Goal: Information Seeking & Learning: Learn about a topic

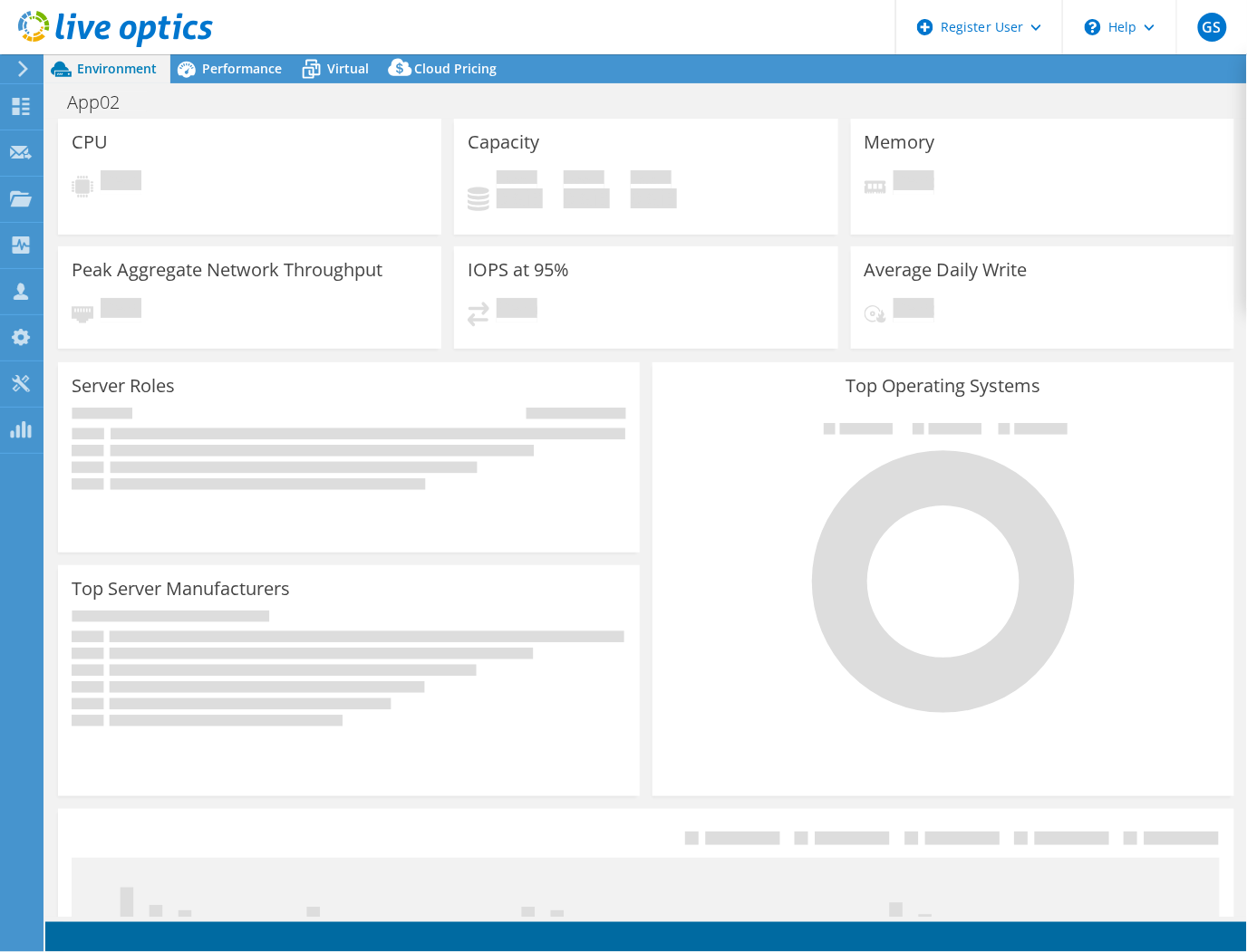
select select "USEast"
select select "USD"
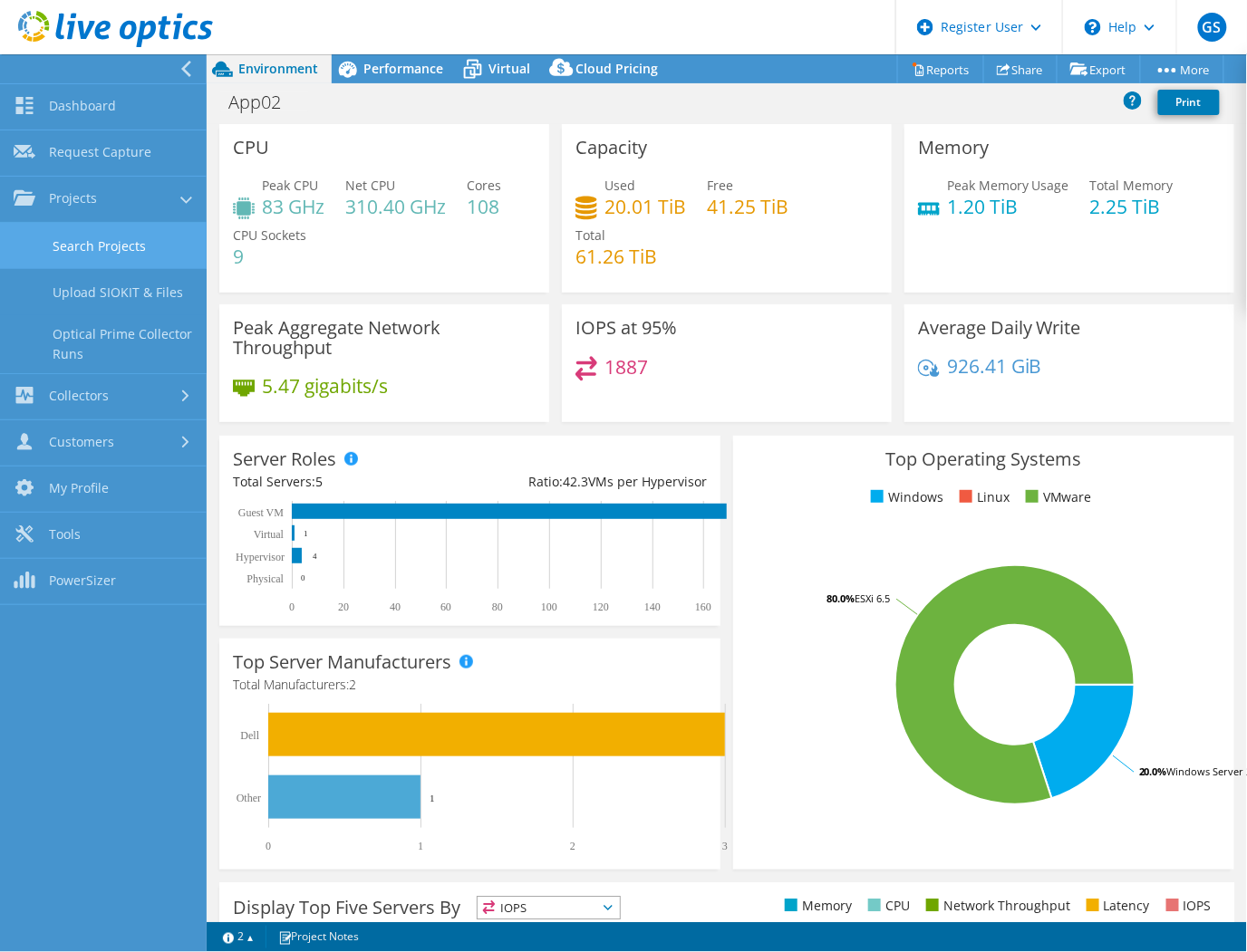
click at [81, 242] on link "Search Projects" at bounding box center [103, 246] width 206 height 47
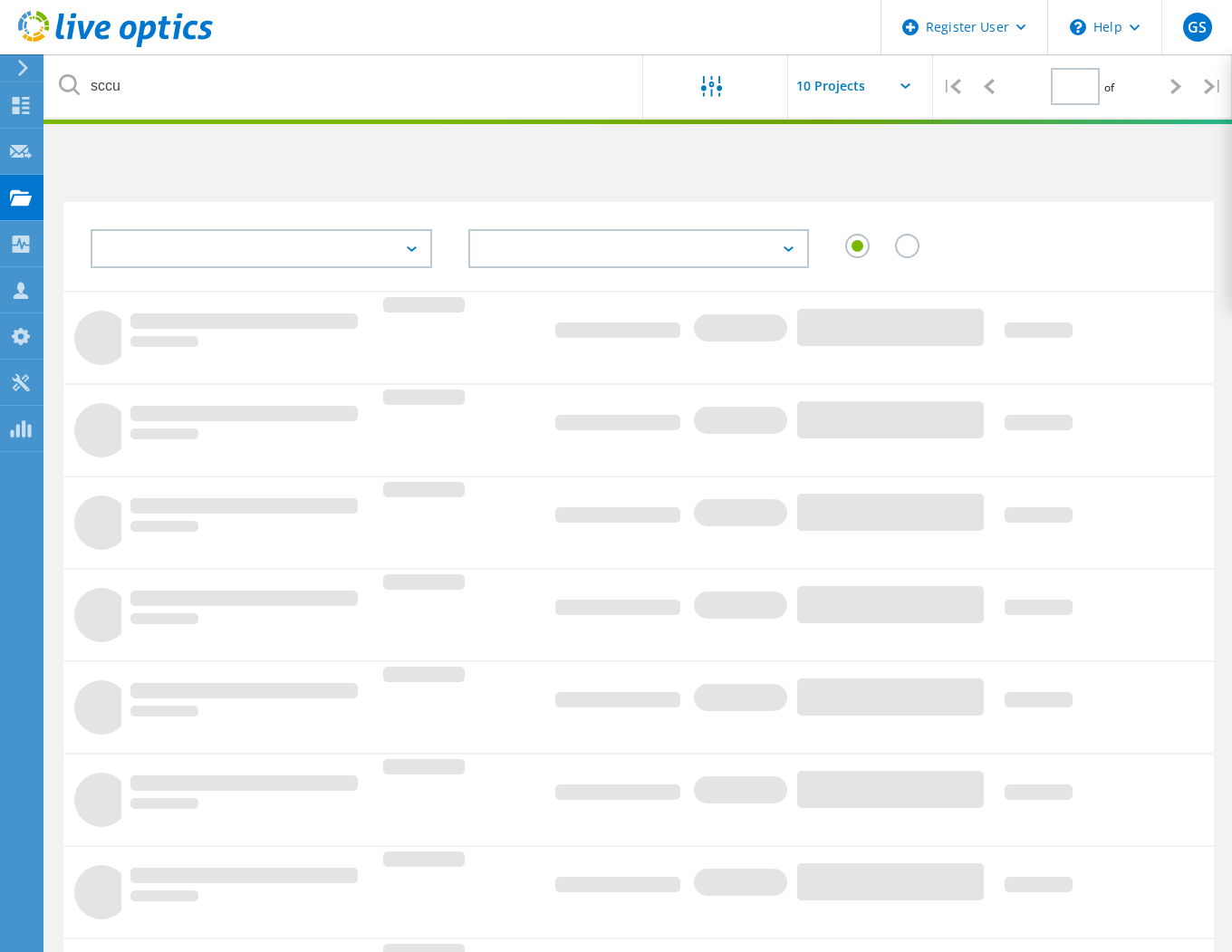
type input "1"
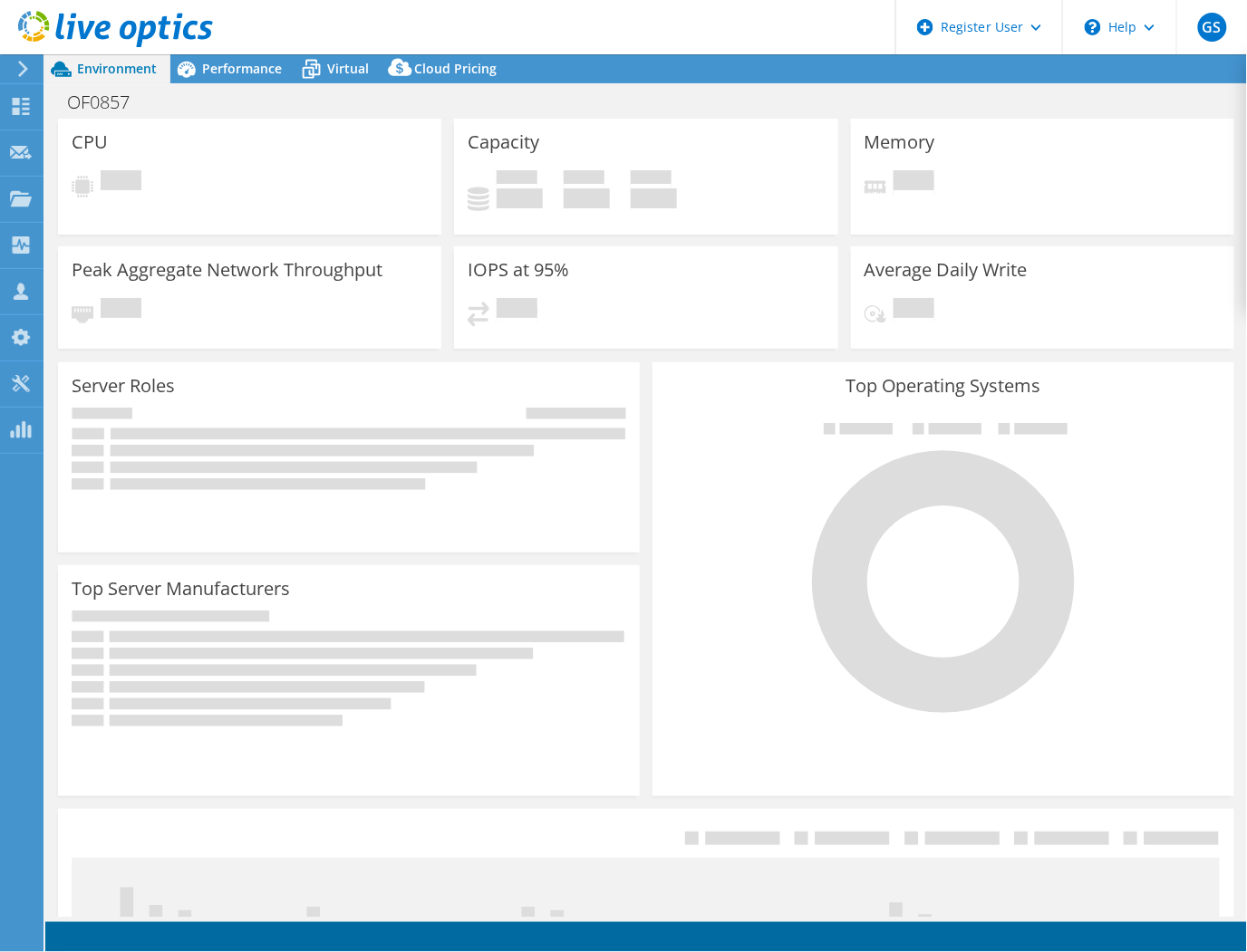
select select "USWest"
select select "USD"
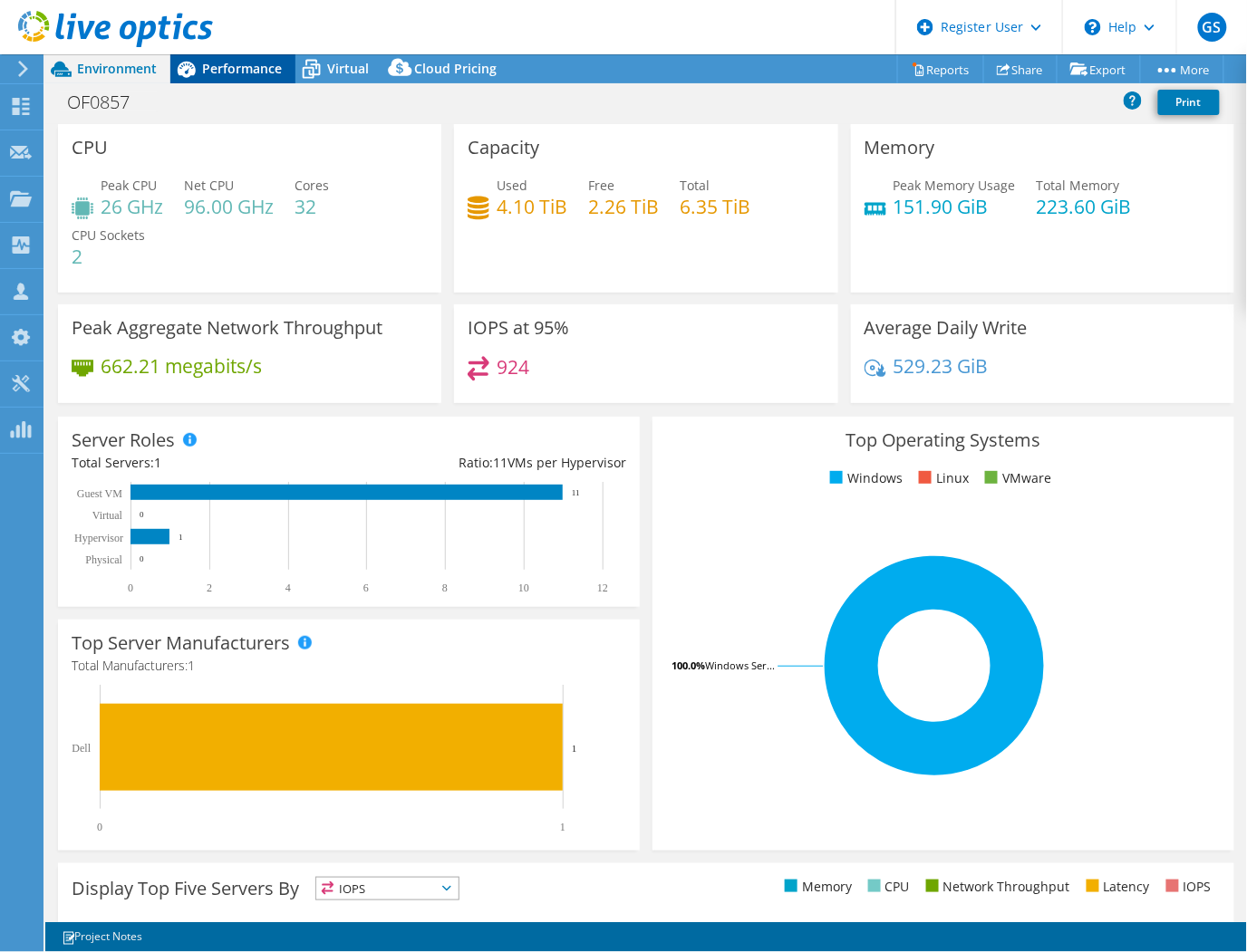
click at [223, 73] on span "Performance" at bounding box center [242, 67] width 79 height 17
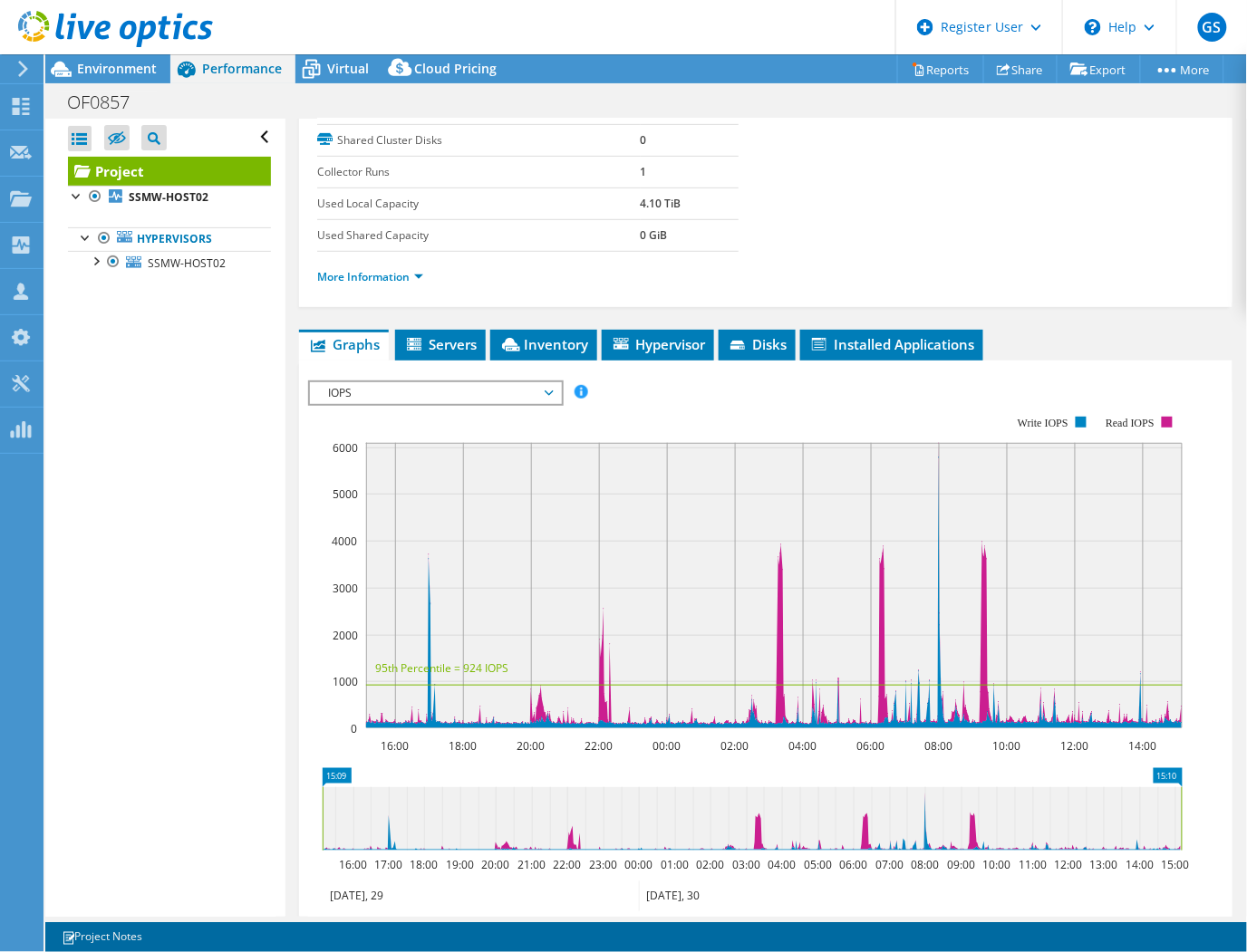
scroll to position [301, 0]
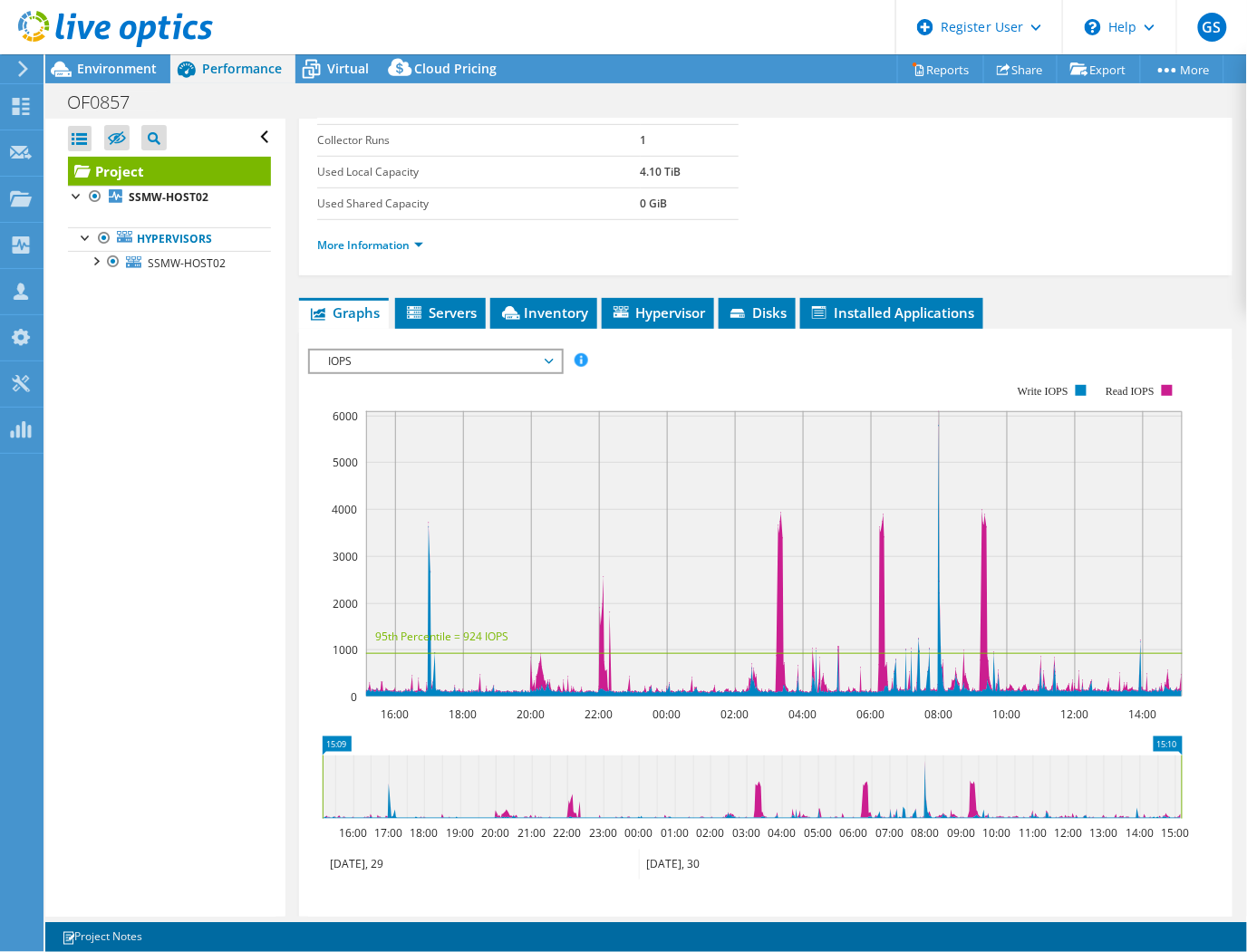
click at [786, 500] on rect at bounding box center [774, 554] width 816 height 286
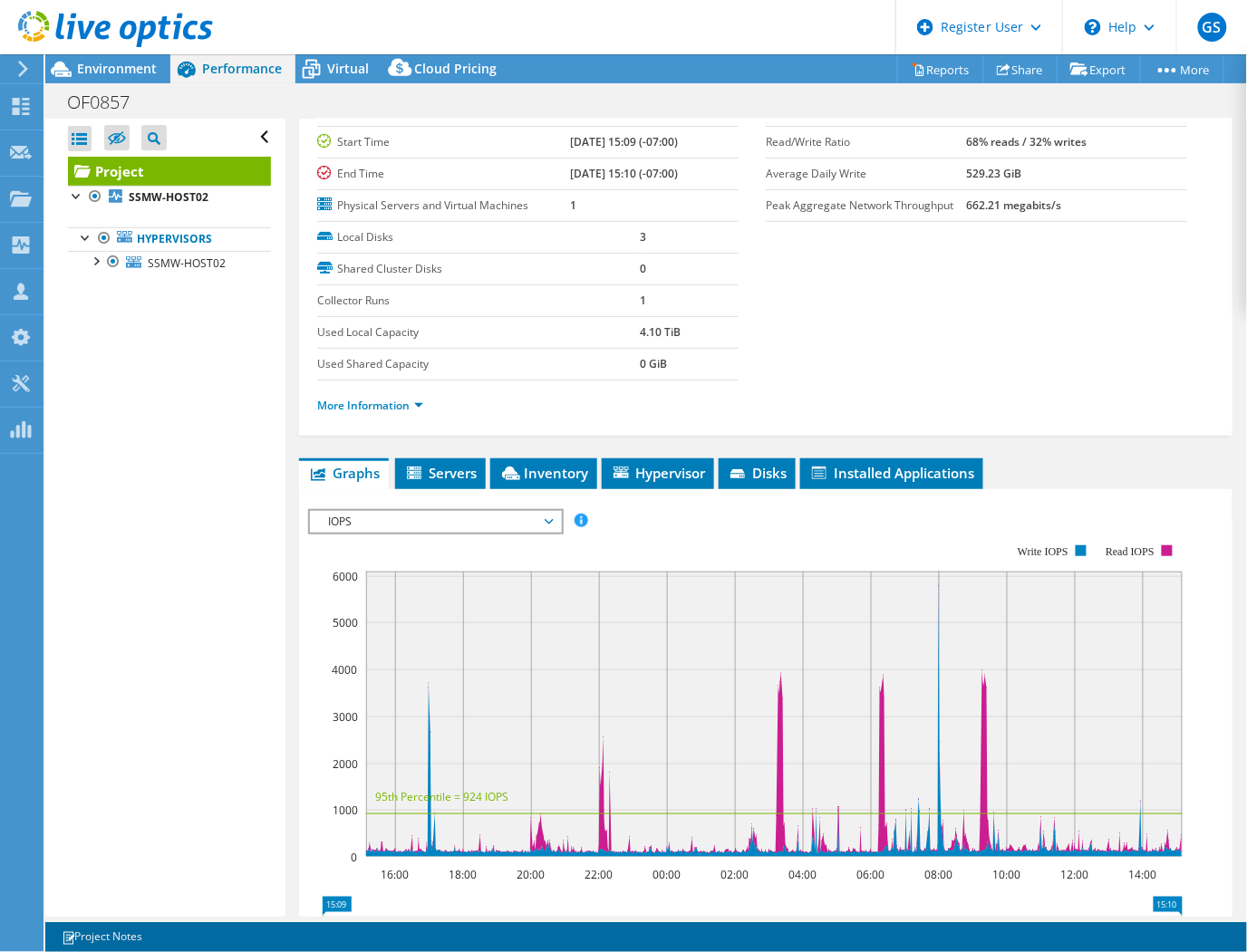
scroll to position [0, 0]
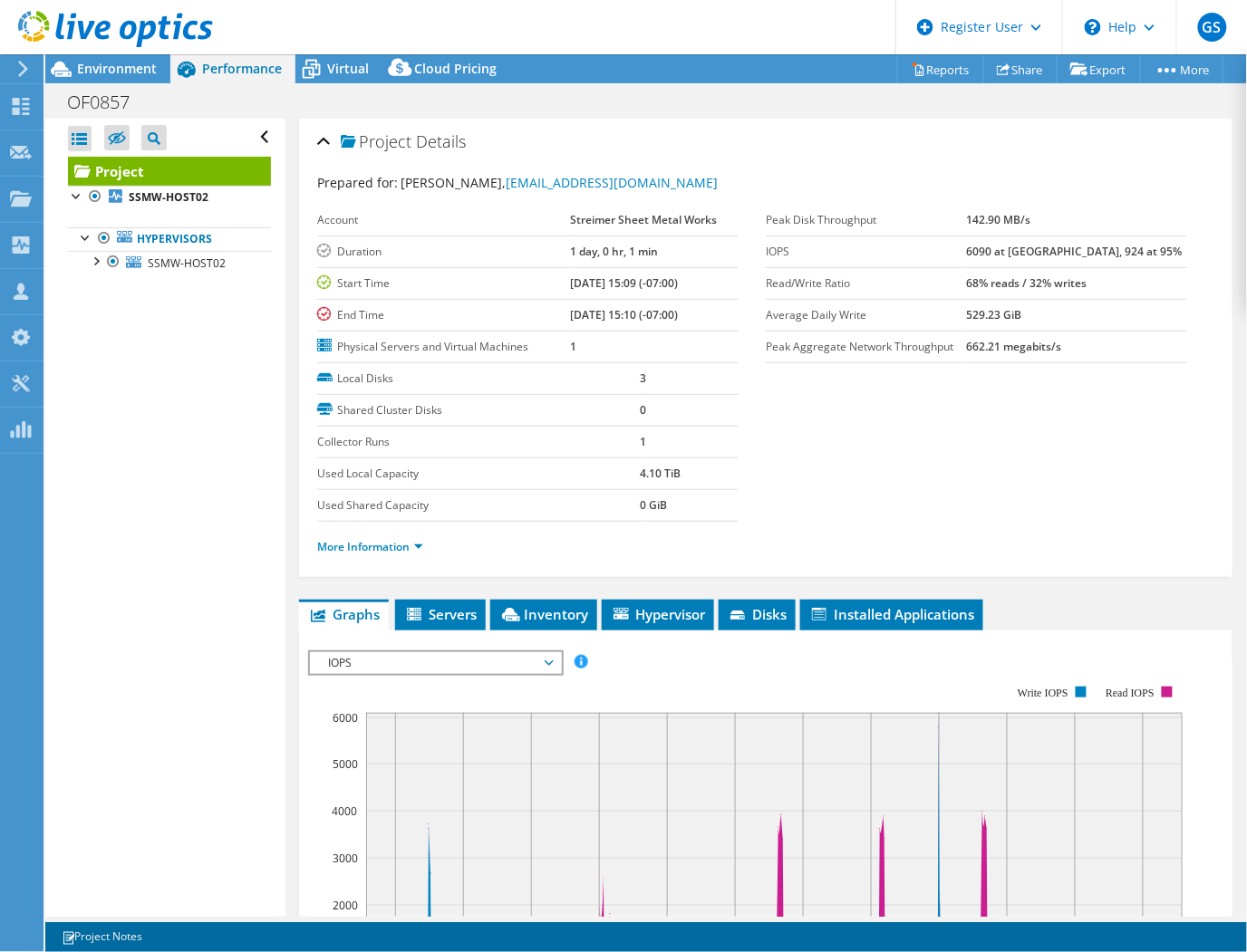
click at [487, 662] on span "IOPS" at bounding box center [436, 663] width 233 height 22
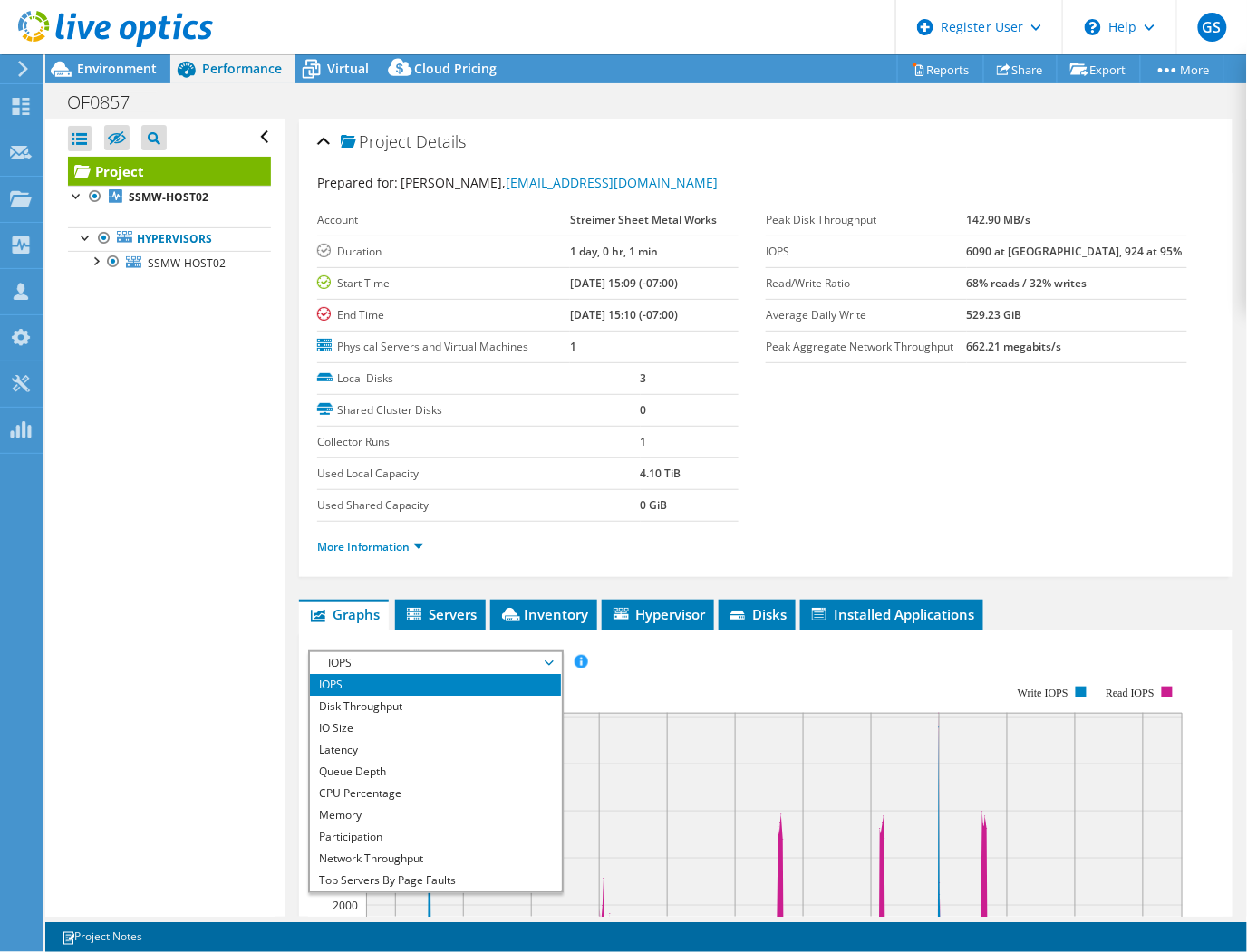
scroll to position [100, 0]
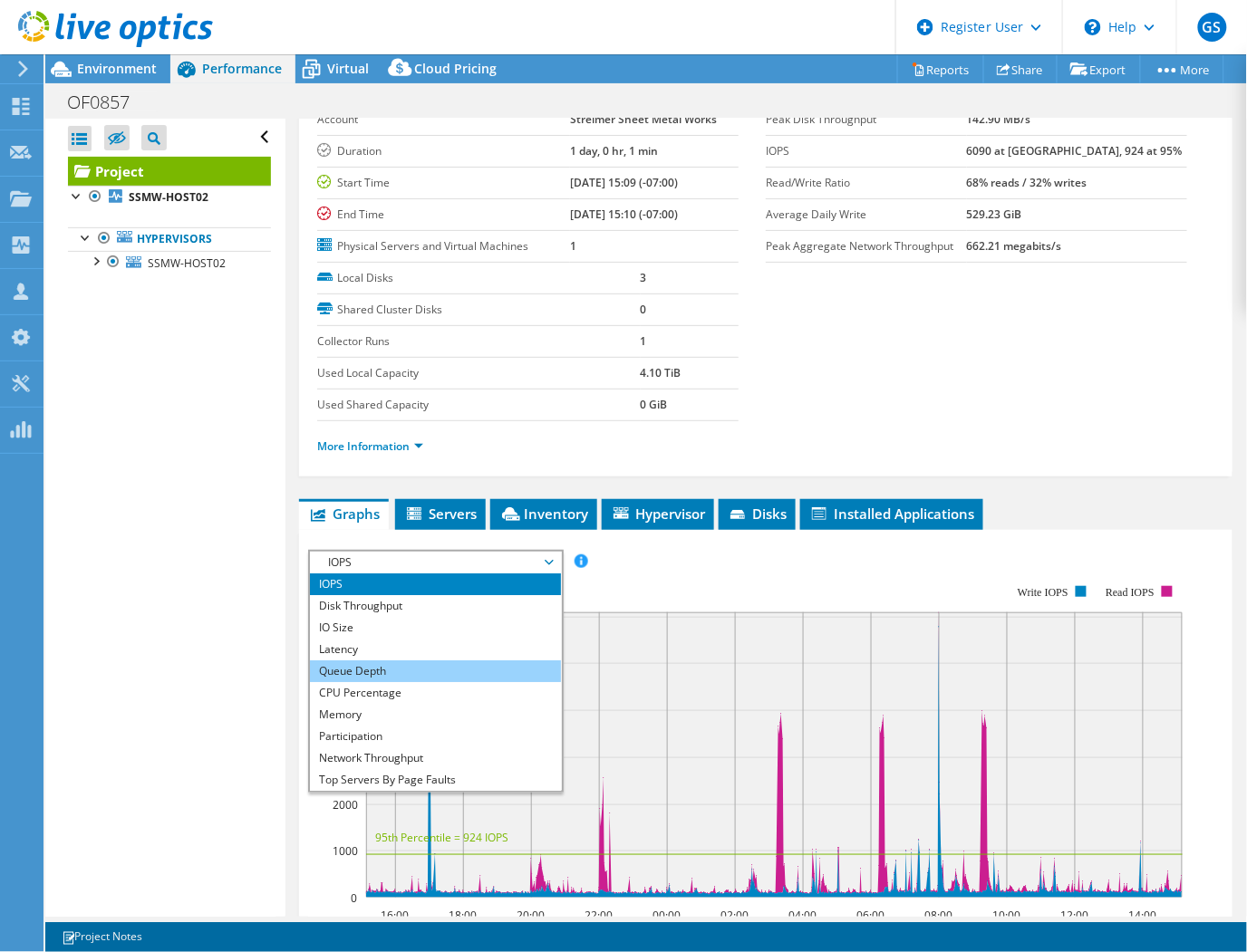
click at [418, 670] on li "Queue Depth" at bounding box center [435, 671] width 251 height 22
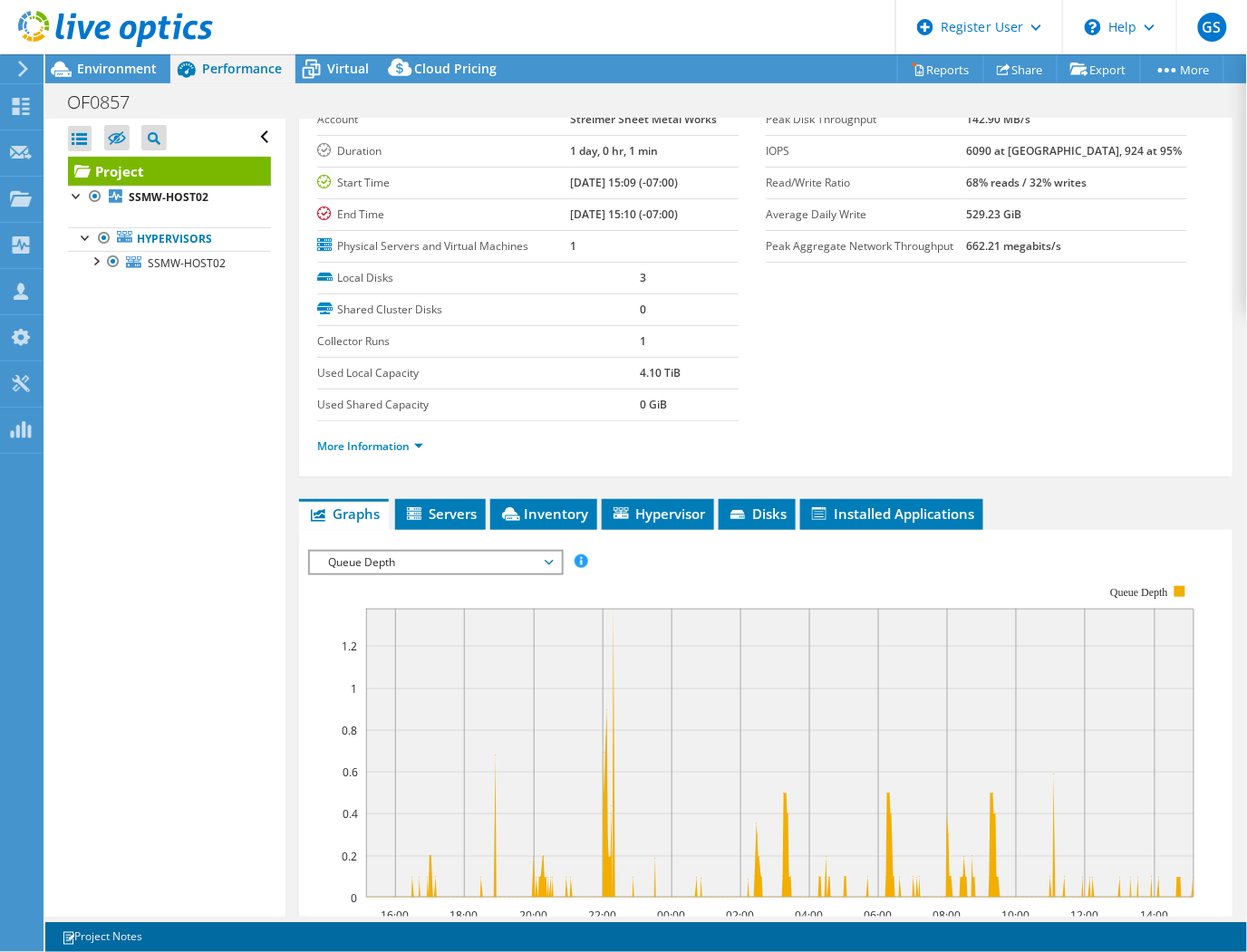
click at [464, 552] on span "Queue Depth" at bounding box center [436, 562] width 233 height 22
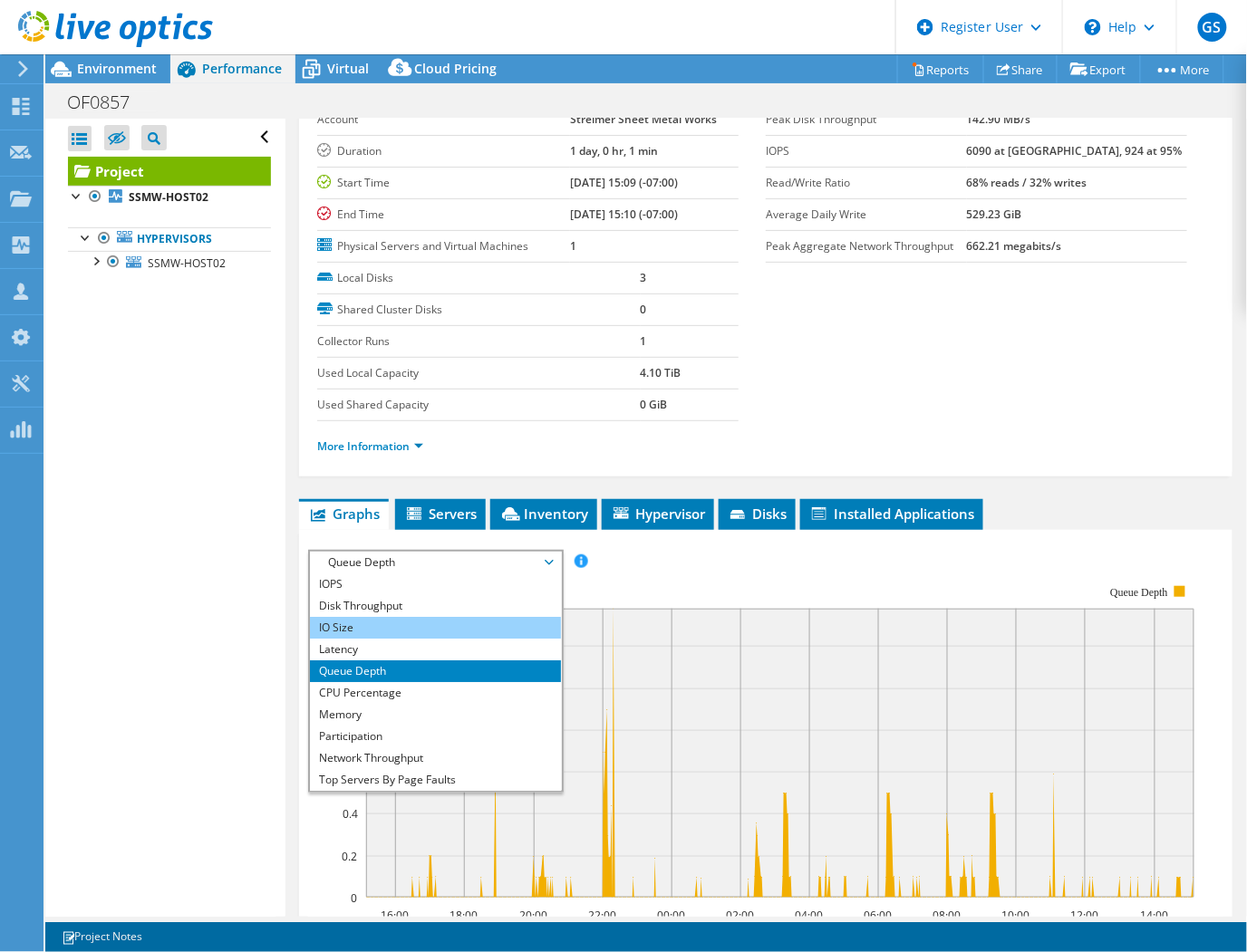
click at [433, 628] on li "IO Size" at bounding box center [435, 628] width 251 height 22
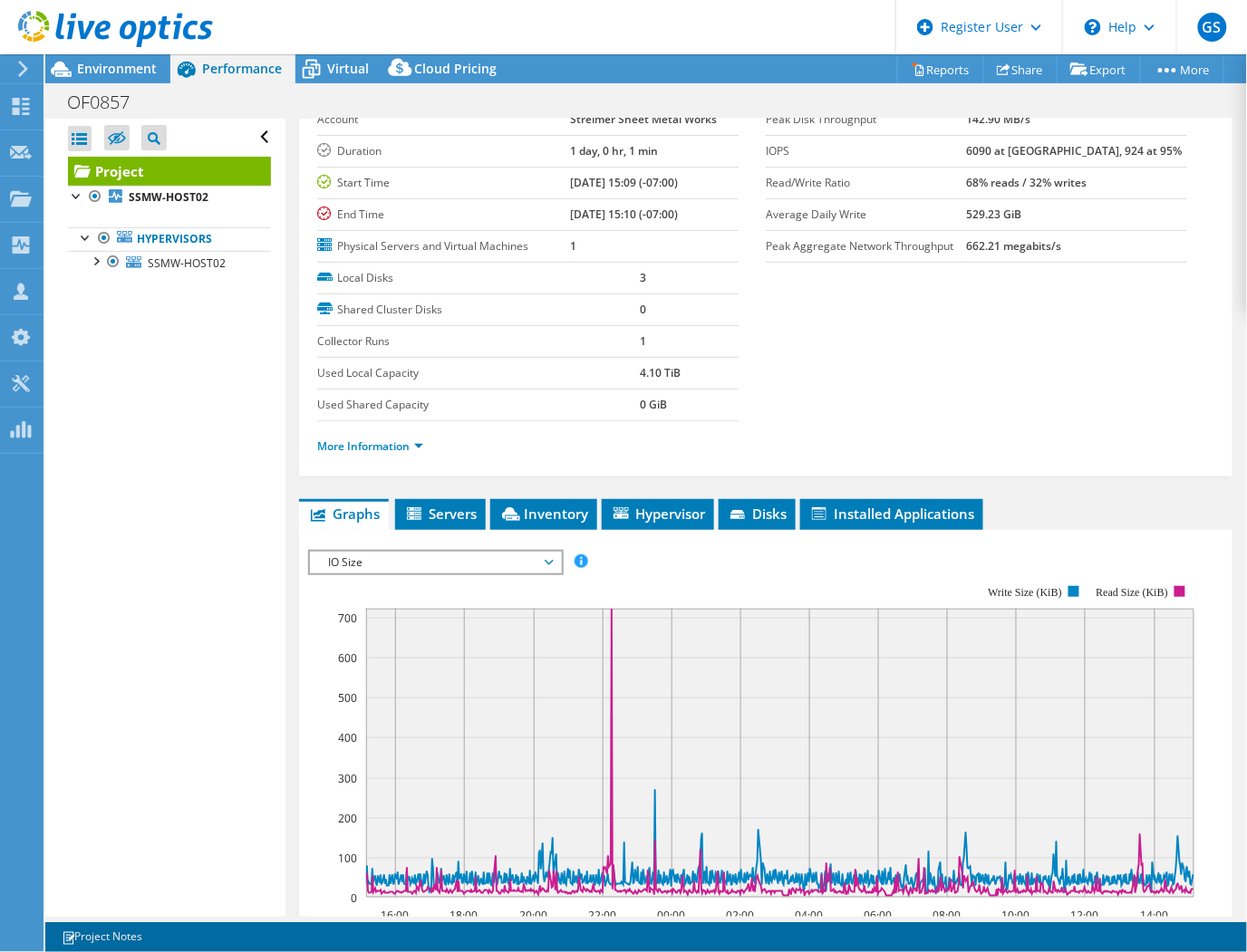
click at [462, 559] on span "IO Size" at bounding box center [436, 562] width 233 height 22
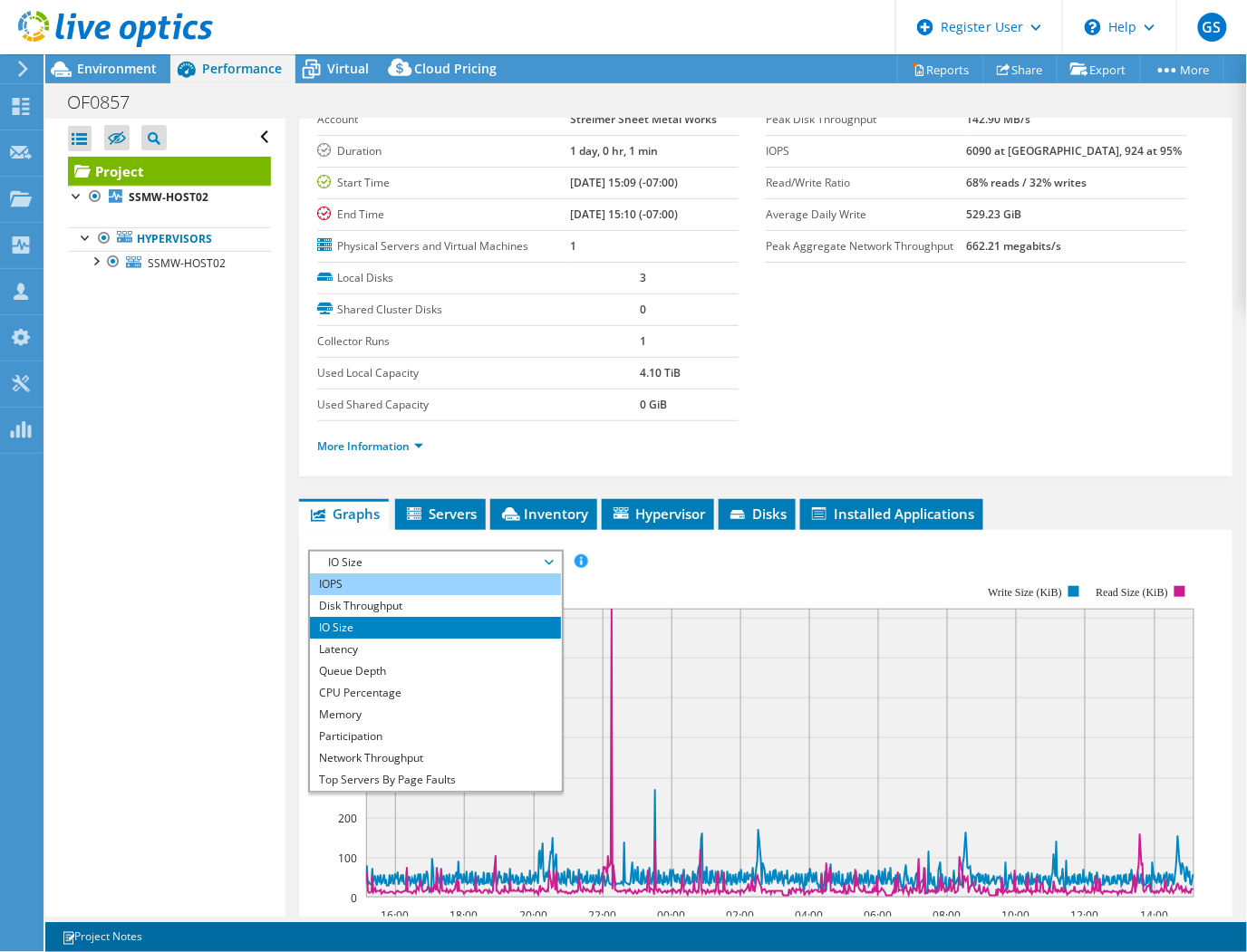
click at [414, 584] on li "IOPS" at bounding box center [435, 584] width 251 height 22
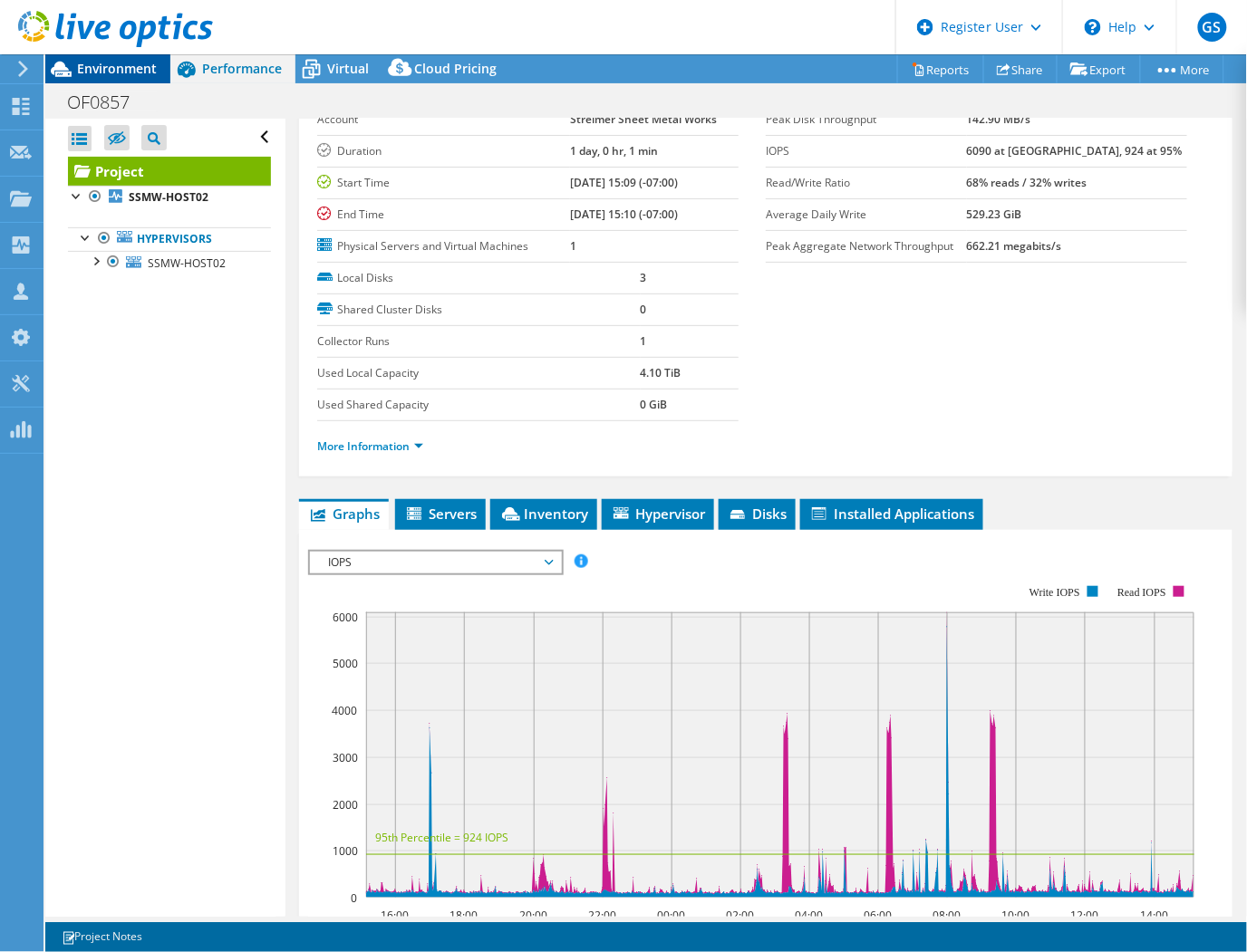
click at [120, 60] on span "Environment" at bounding box center [117, 67] width 79 height 17
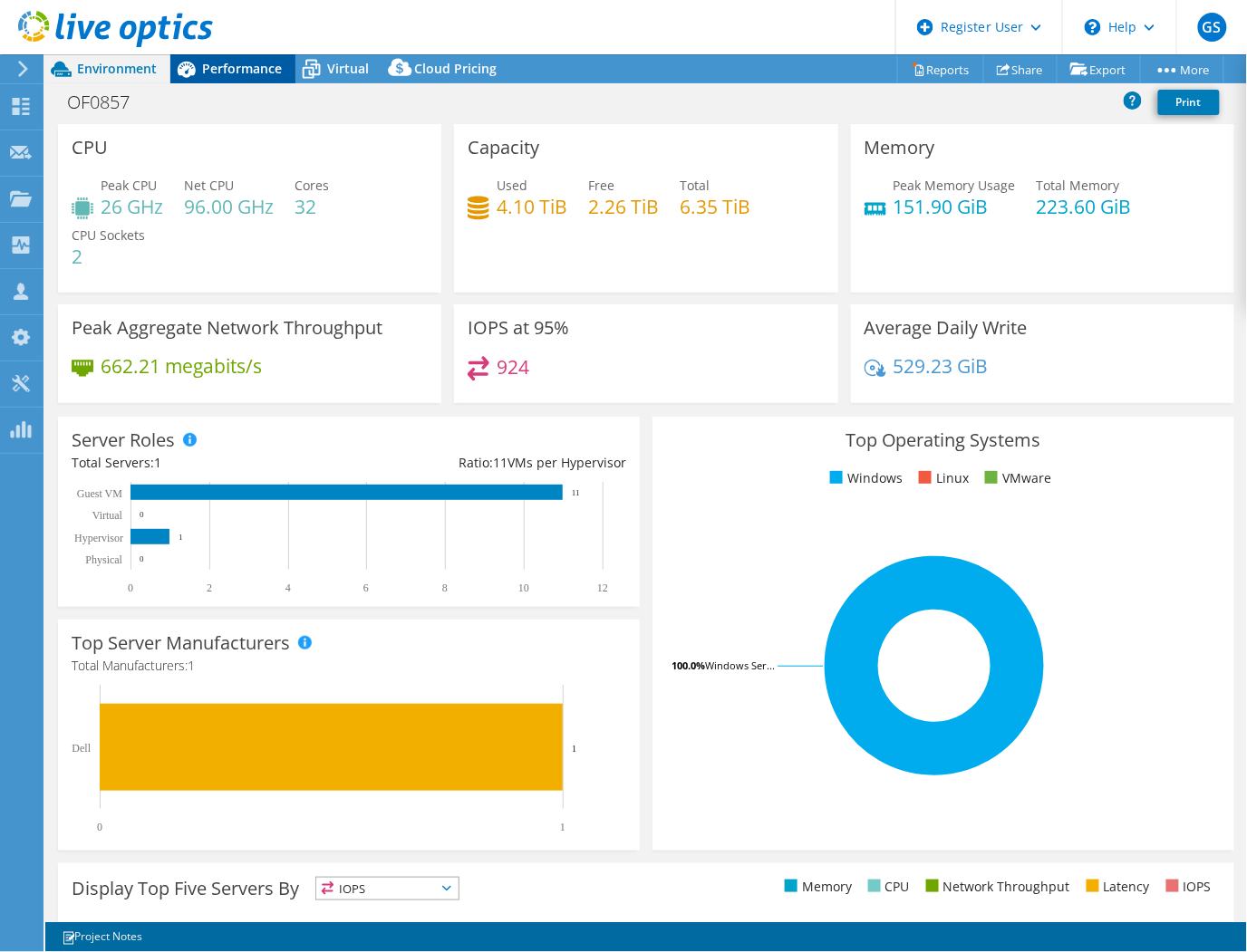
click at [249, 60] on span "Performance" at bounding box center [242, 67] width 79 height 17
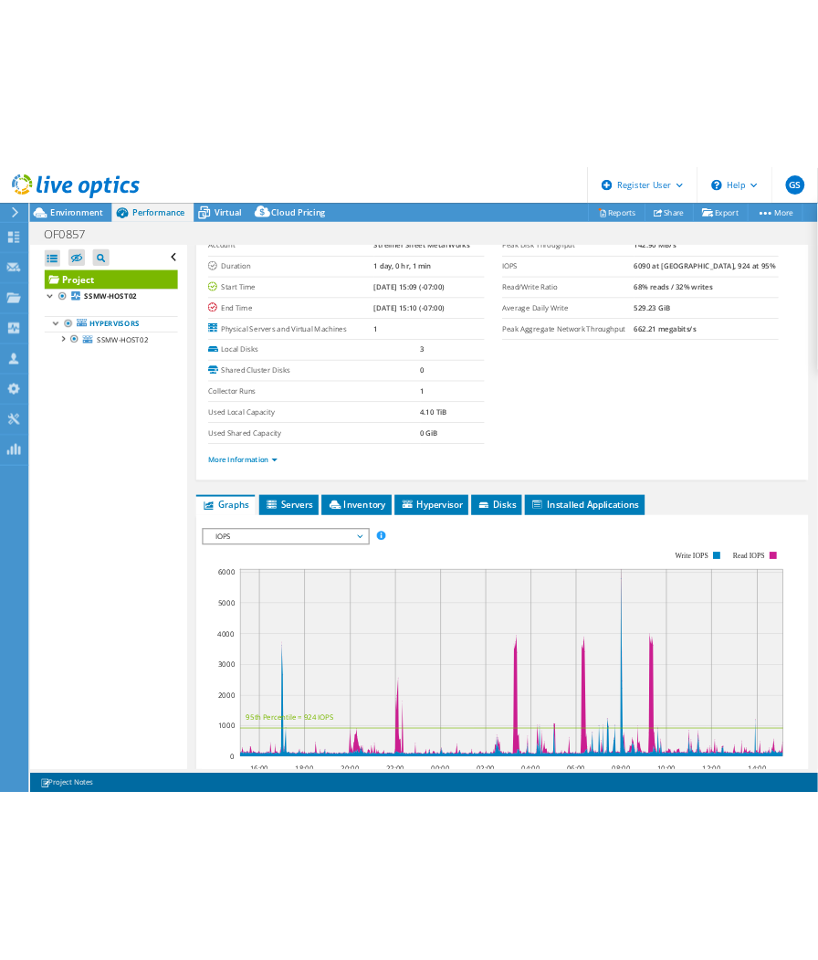
scroll to position [0, 0]
